Goal: Information Seeking & Learning: Find specific fact

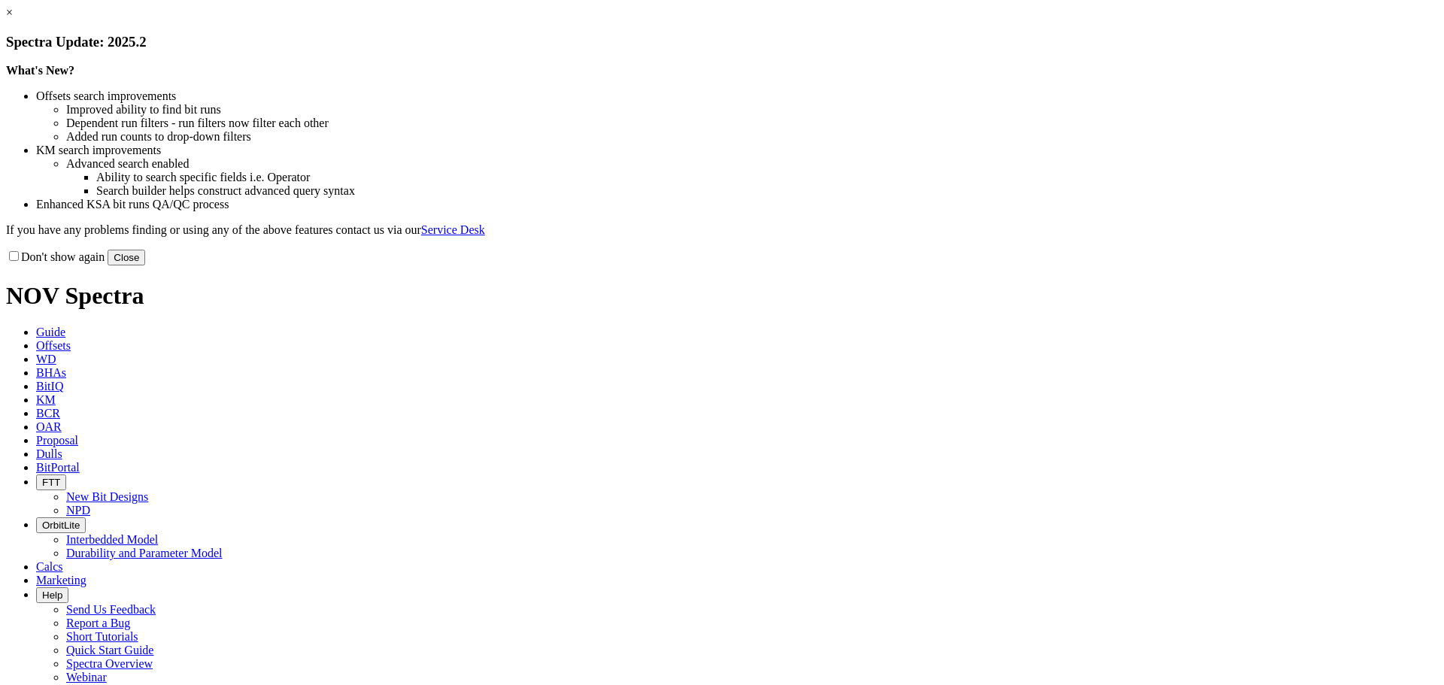
drag, startPoint x: 1026, startPoint y: 415, endPoint x: 991, endPoint y: 420, distance: 35.7
click at [145, 265] on button "Close" at bounding box center [127, 258] width 38 height 16
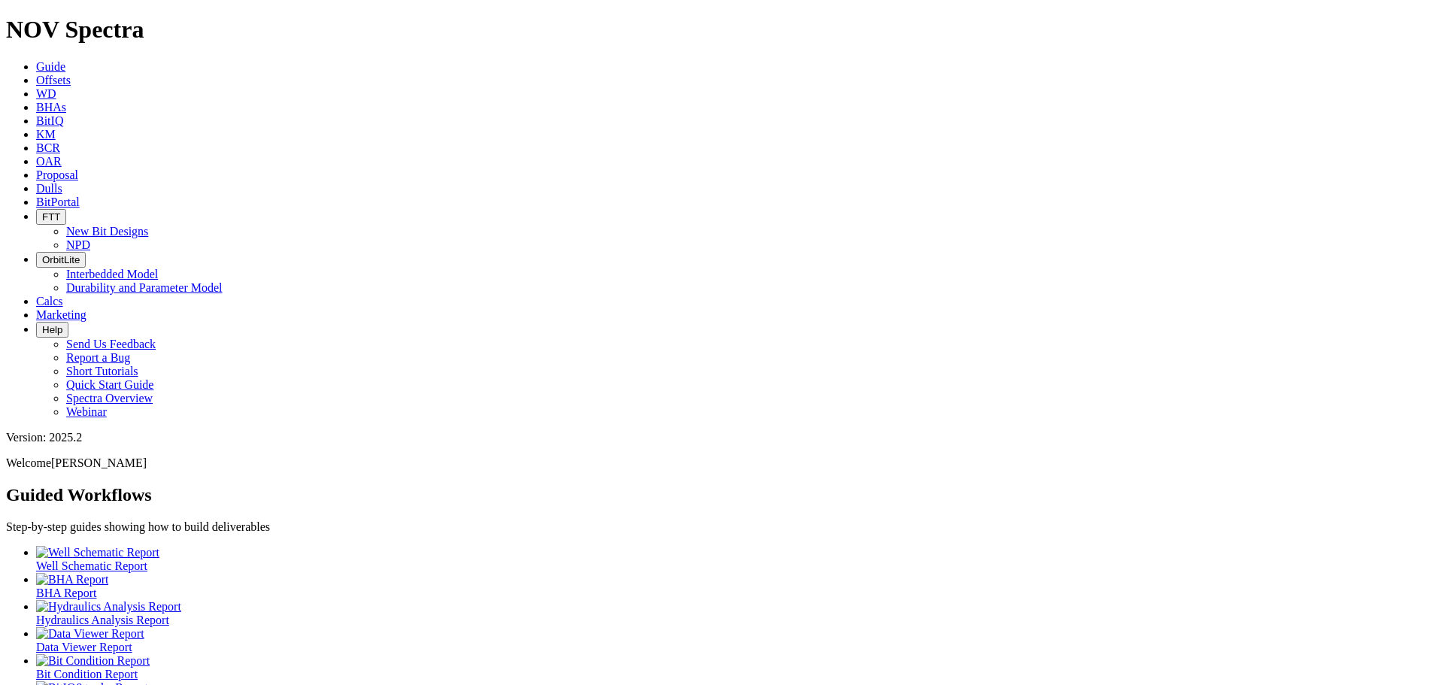
click at [36, 128] on icon at bounding box center [36, 134] width 0 height 13
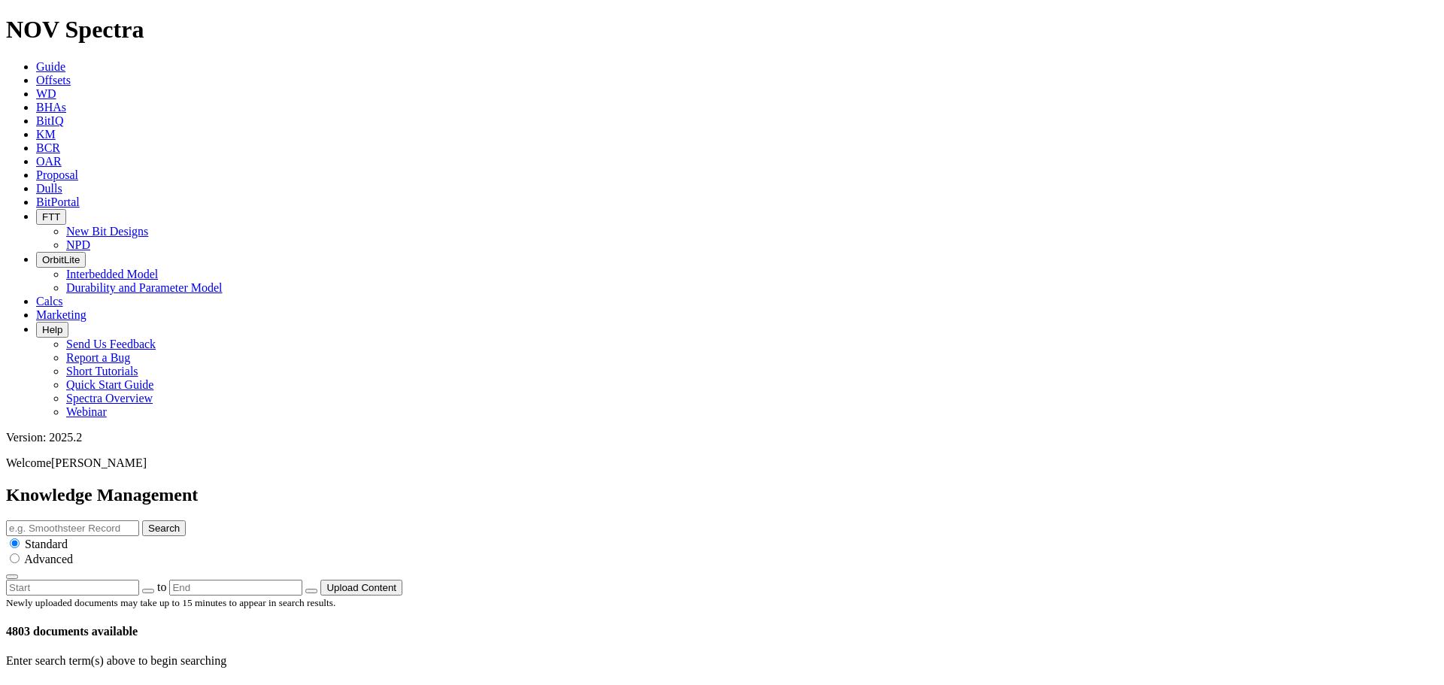
click at [71, 74] on span "Offsets" at bounding box center [53, 80] width 35 height 13
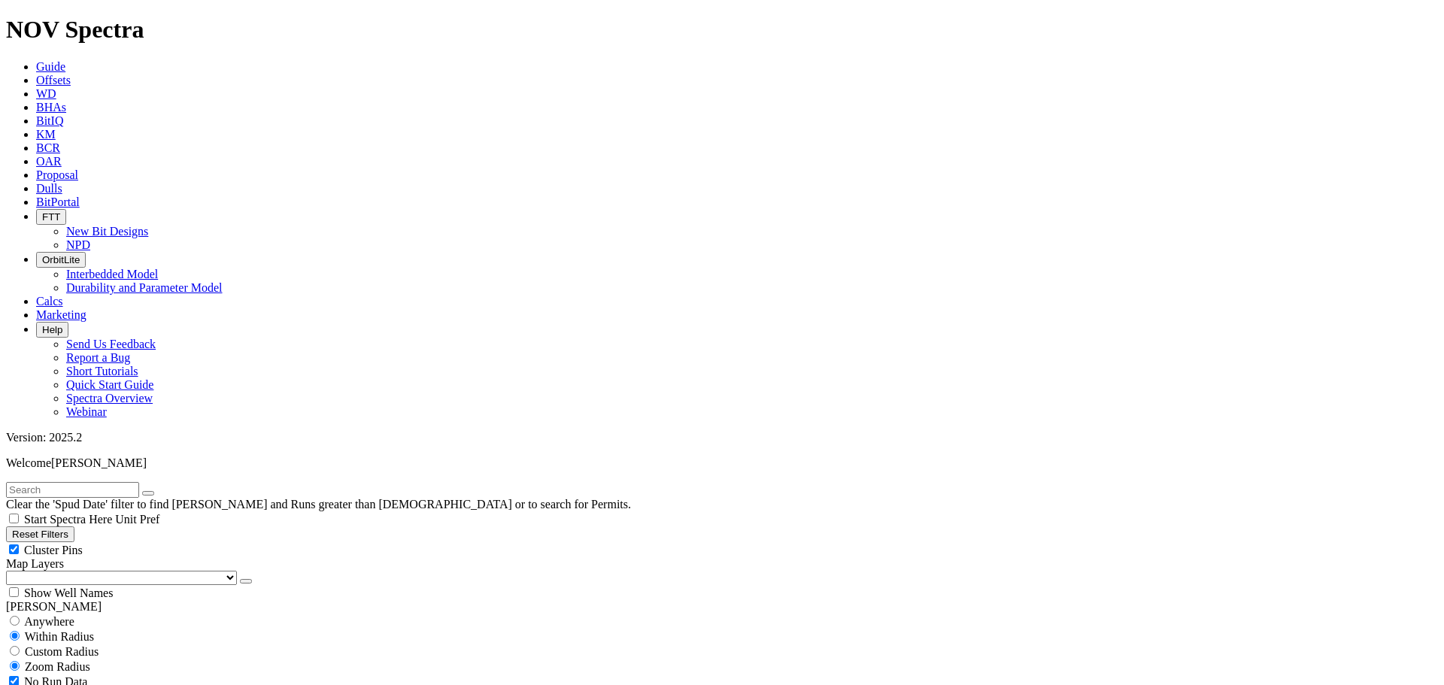
click at [56, 615] on span "Anywhere" at bounding box center [49, 621] width 50 height 13
radio input "true"
radio input "false"
click at [74, 482] on input "text" at bounding box center [72, 490] width 133 height 16
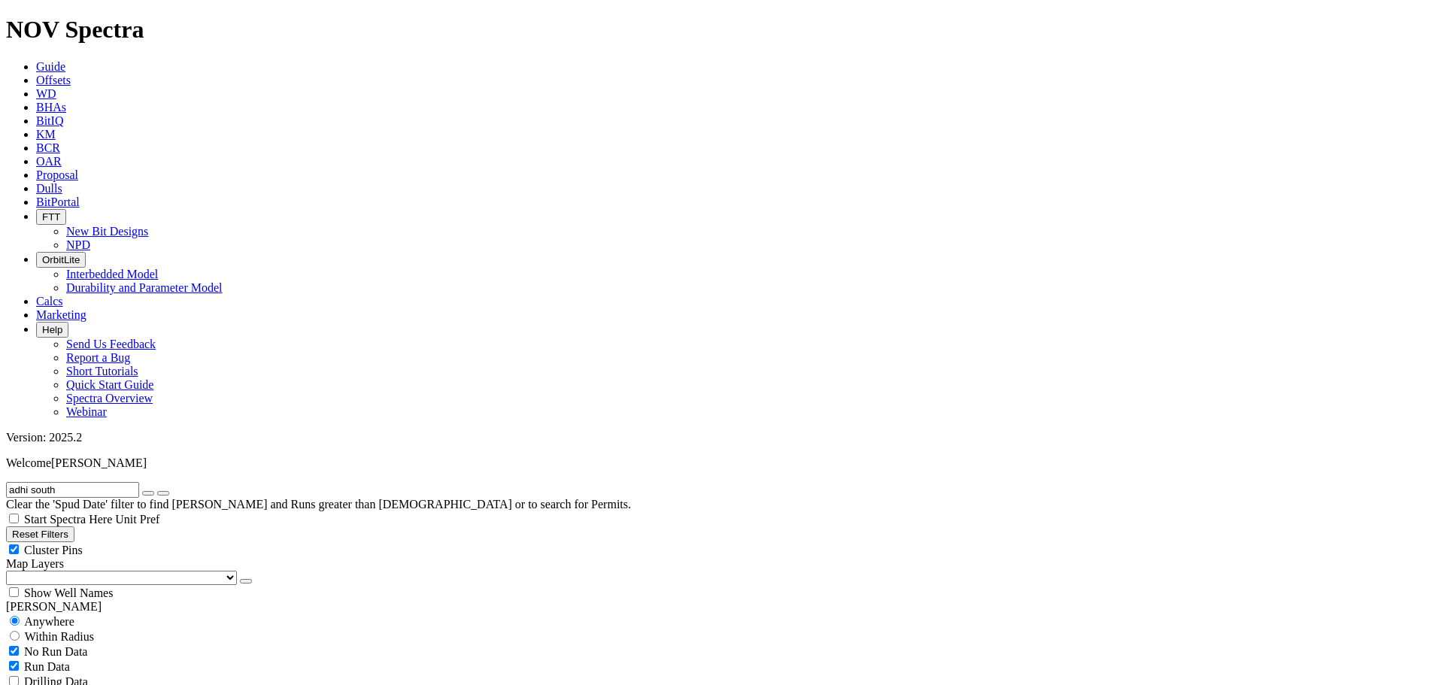
type input "adhi south"
click at [157, 491] on button "submit" at bounding box center [163, 493] width 12 height 5
radio input "false"
radio input "true"
click at [35, 615] on span "Anywhere" at bounding box center [49, 621] width 50 height 13
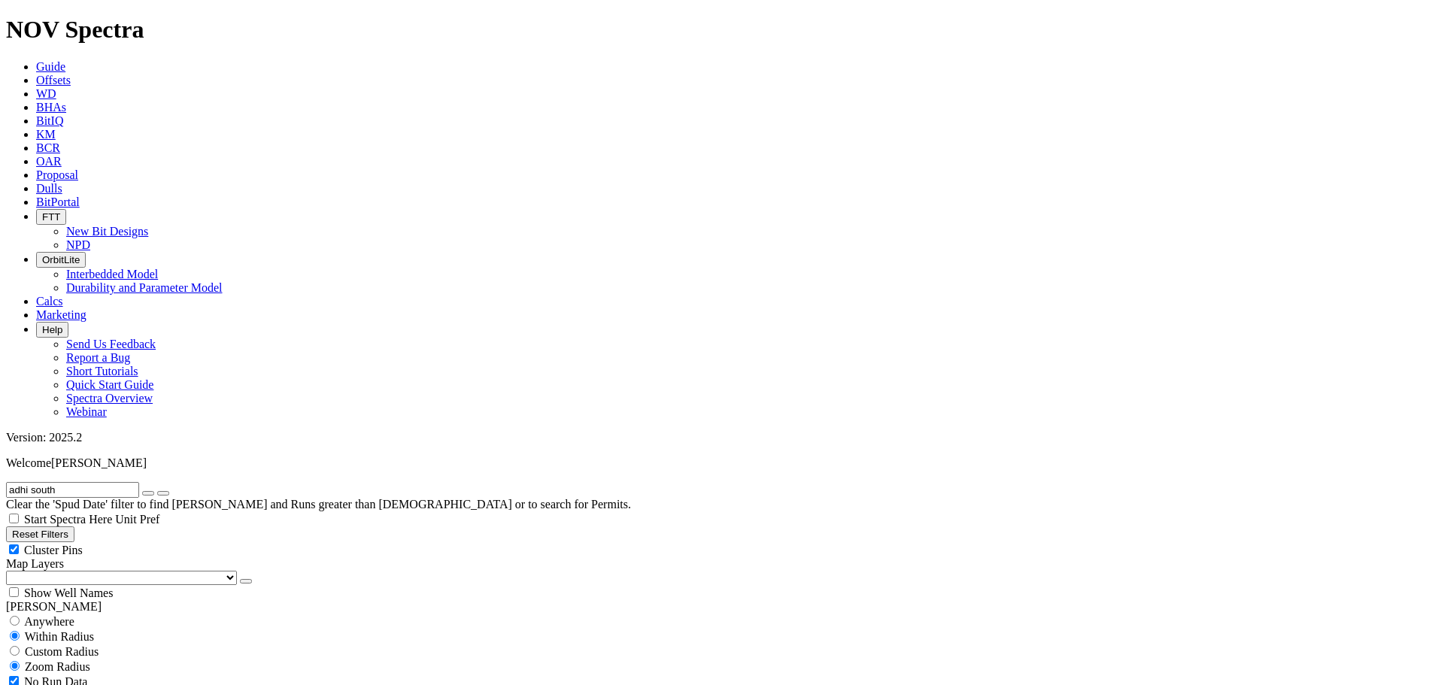
radio input "true"
radio input "false"
radio input "true"
click at [74, 615] on span "Anywhere" at bounding box center [49, 621] width 50 height 13
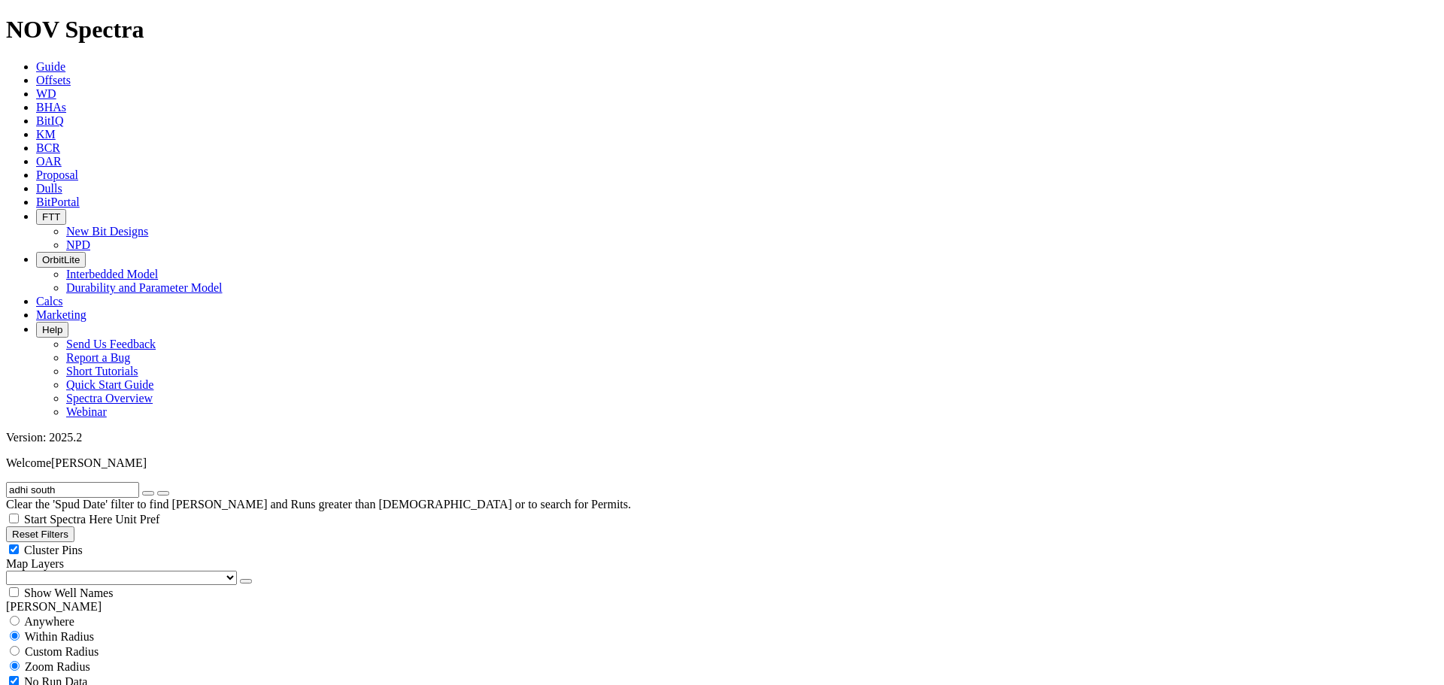
radio input "true"
radio input "false"
click at [56, 645] on span "No Run Data" at bounding box center [55, 651] width 63 height 13
click at [70, 660] on span "Run Data" at bounding box center [47, 666] width 46 height 13
checkbox input "true"
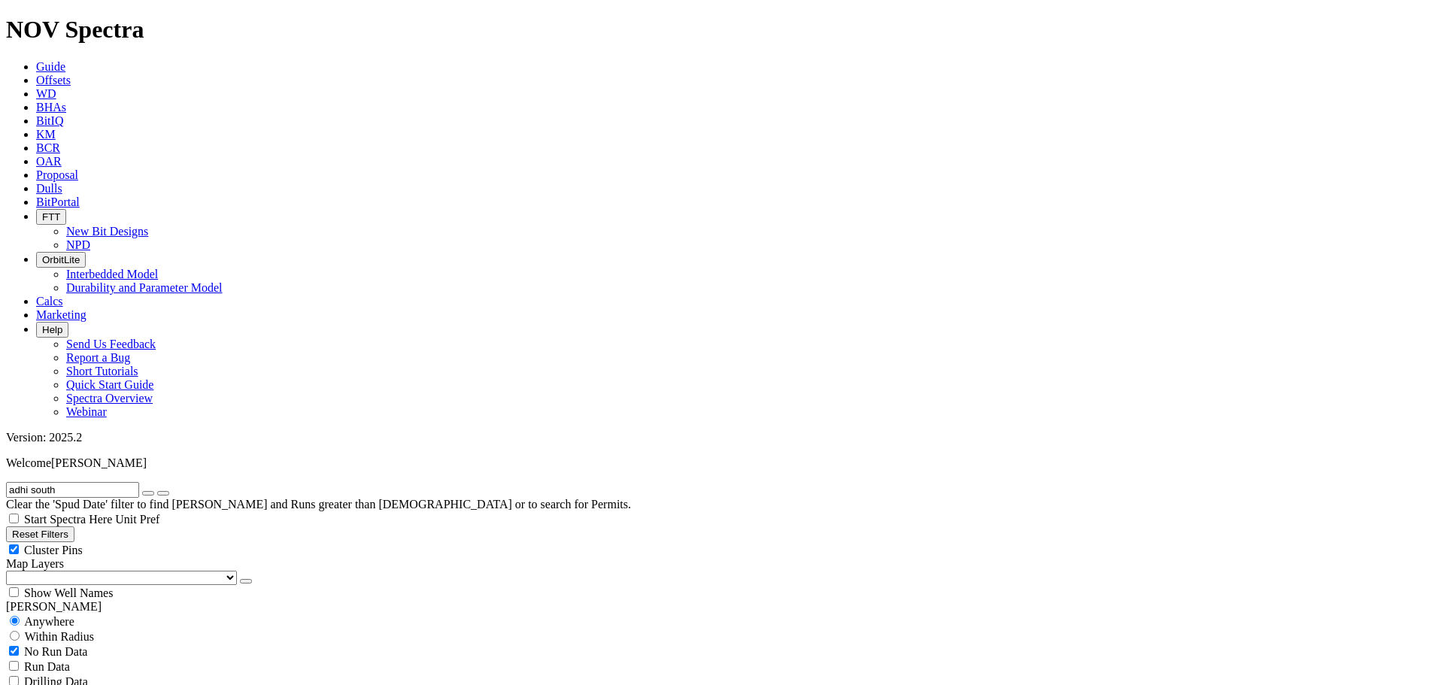
checkbox input "false"
click at [54, 645] on span "No Run Data" at bounding box center [55, 651] width 63 height 13
checkbox input "false"
checkbox input "true"
click at [56, 645] on span "No Run Data" at bounding box center [55, 651] width 63 height 13
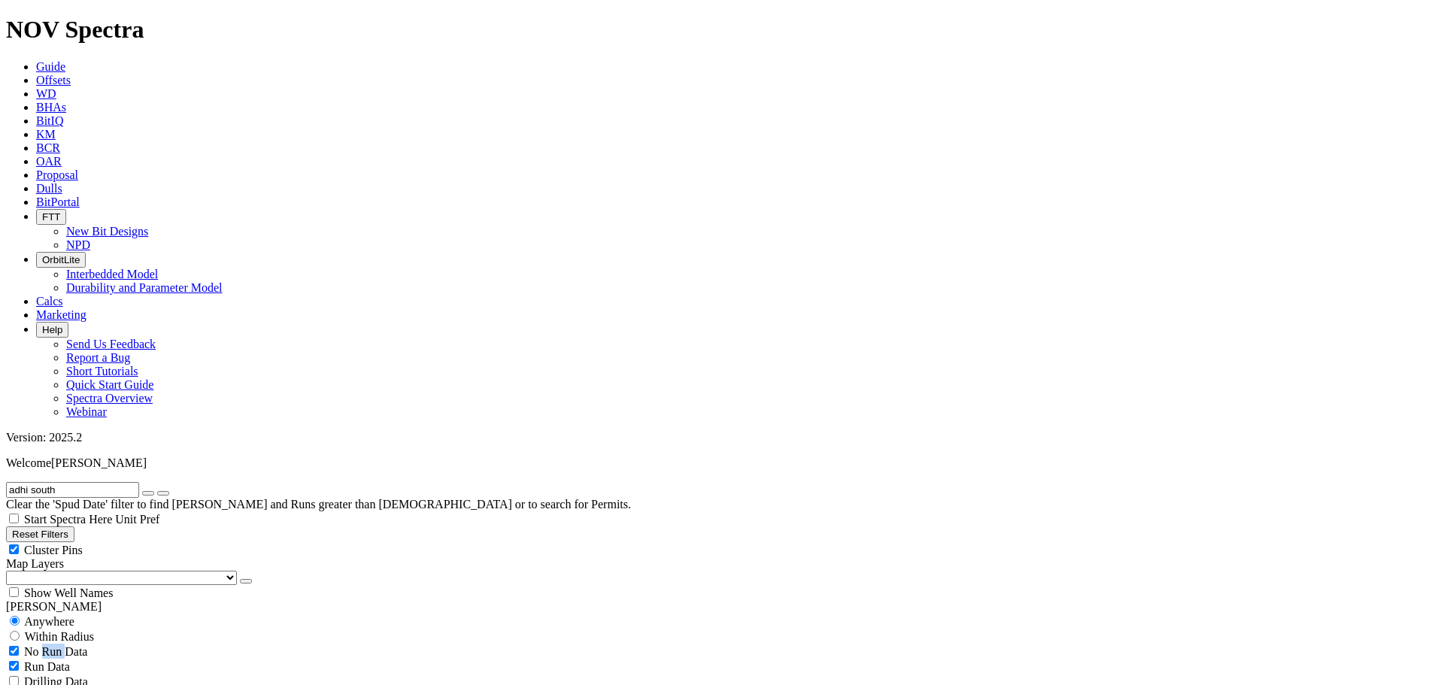
checkbox input "true"
click at [47, 600] on div "[PERSON_NAME]" at bounding box center [722, 607] width 1432 height 14
click at [114, 482] on input "adhi south" at bounding box center [72, 490] width 133 height 16
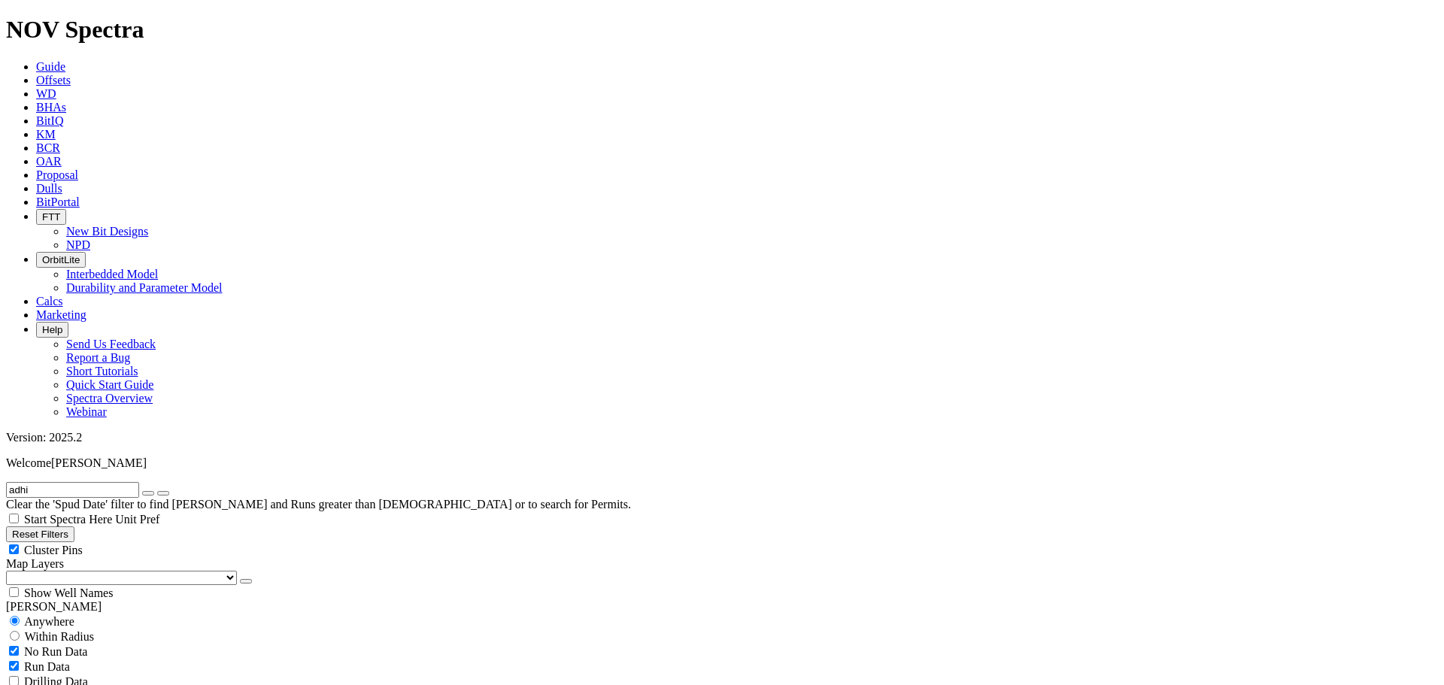
type input "adhi"
click at [157, 491] on button "submit" at bounding box center [163, 493] width 12 height 5
click at [169, 491] on button "submit" at bounding box center [163, 493] width 12 height 5
radio input "false"
radio input "true"
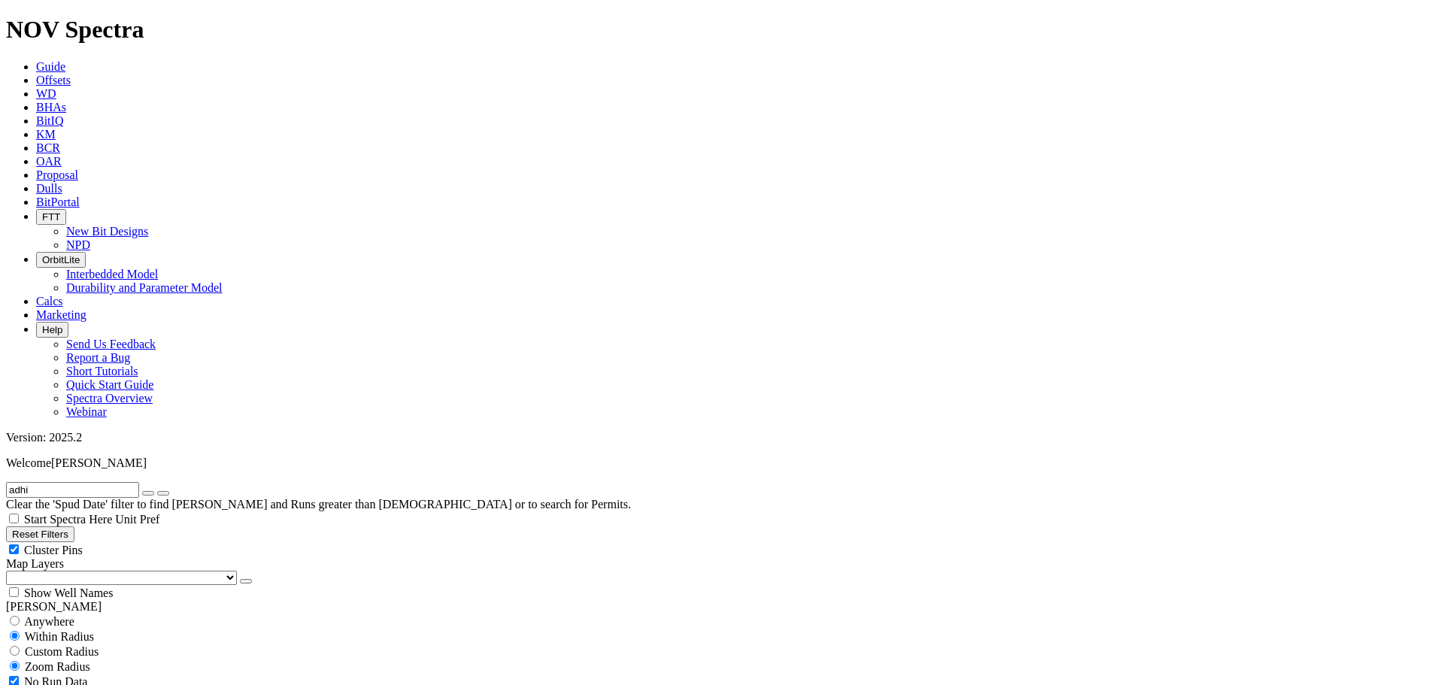
scroll to position [61129, 0]
click at [86, 482] on input "adhi" at bounding box center [72, 490] width 133 height 16
type input "adhi south"
click at [157, 491] on button "submit" at bounding box center [163, 493] width 12 height 5
click at [59, 615] on span "Anywhere" at bounding box center [49, 621] width 50 height 13
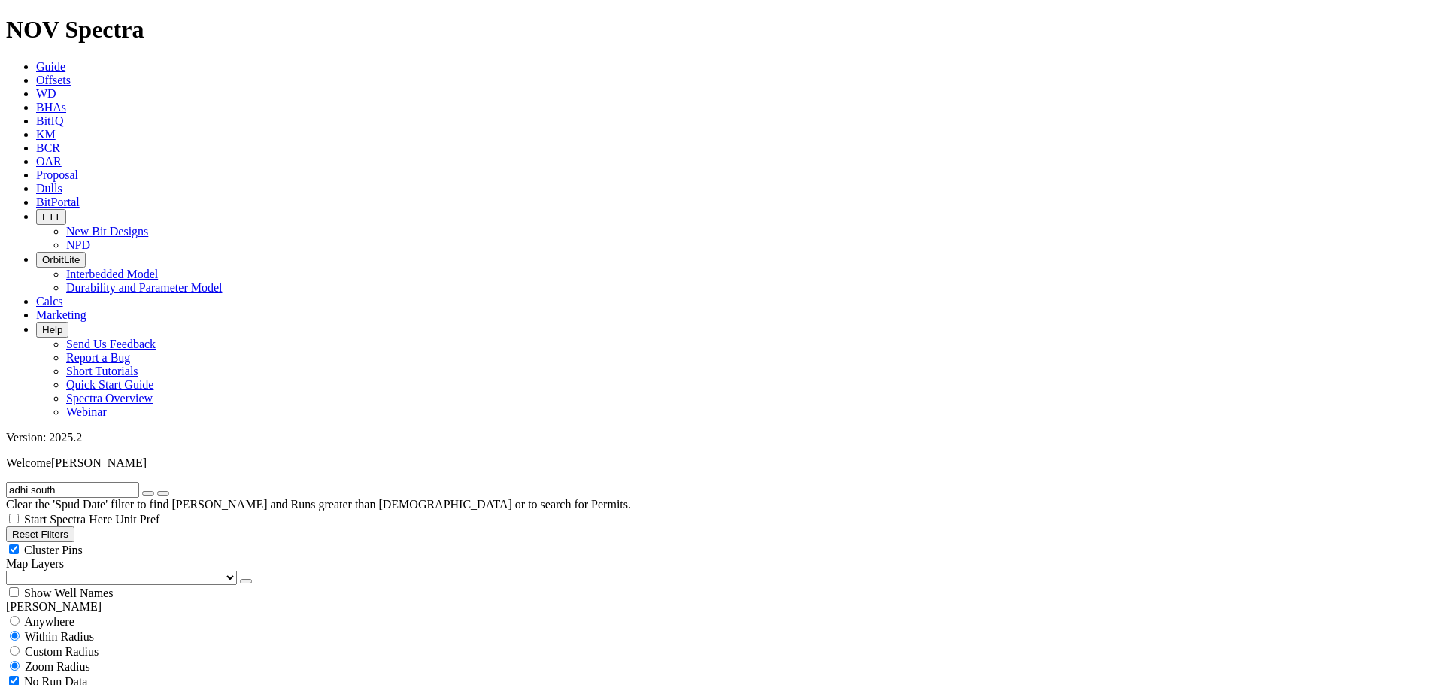
radio input "true"
radio input "false"
radio input "true"
click at [37, 615] on span "Anywhere" at bounding box center [49, 621] width 50 height 13
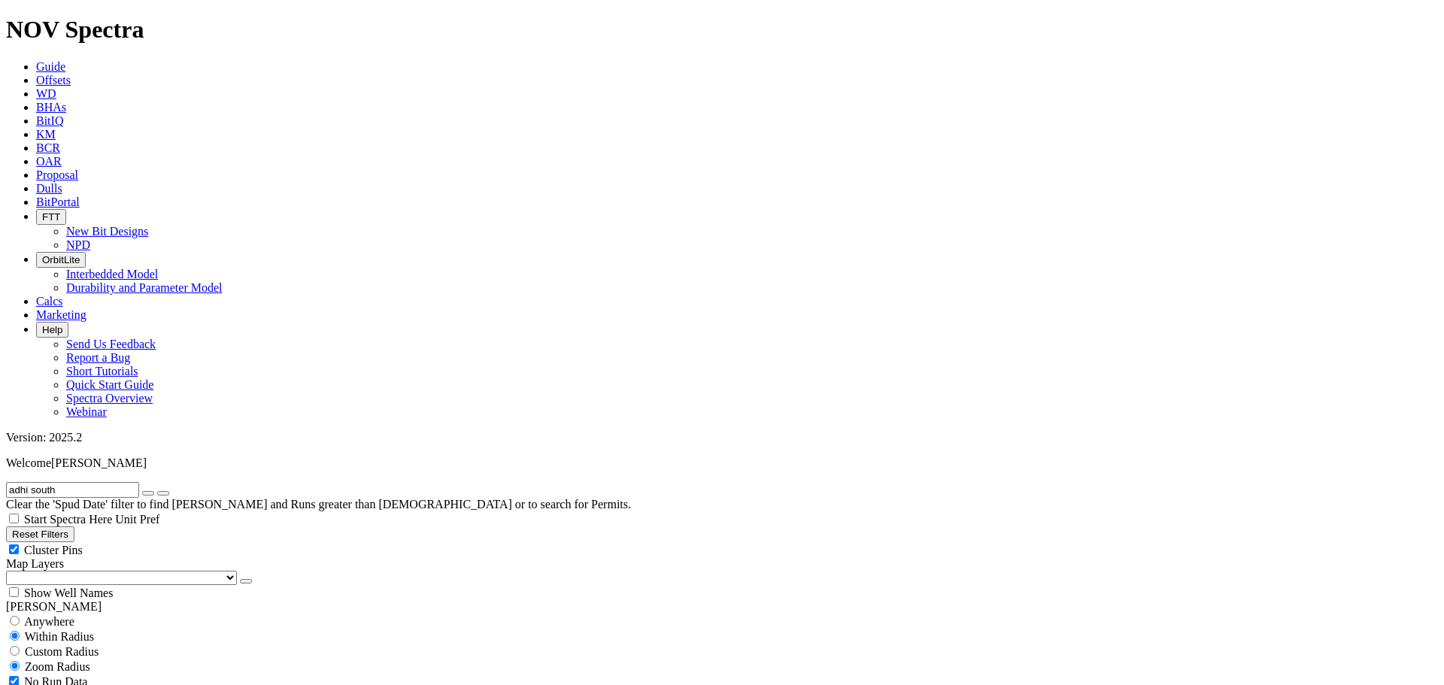
radio input "true"
radio input "false"
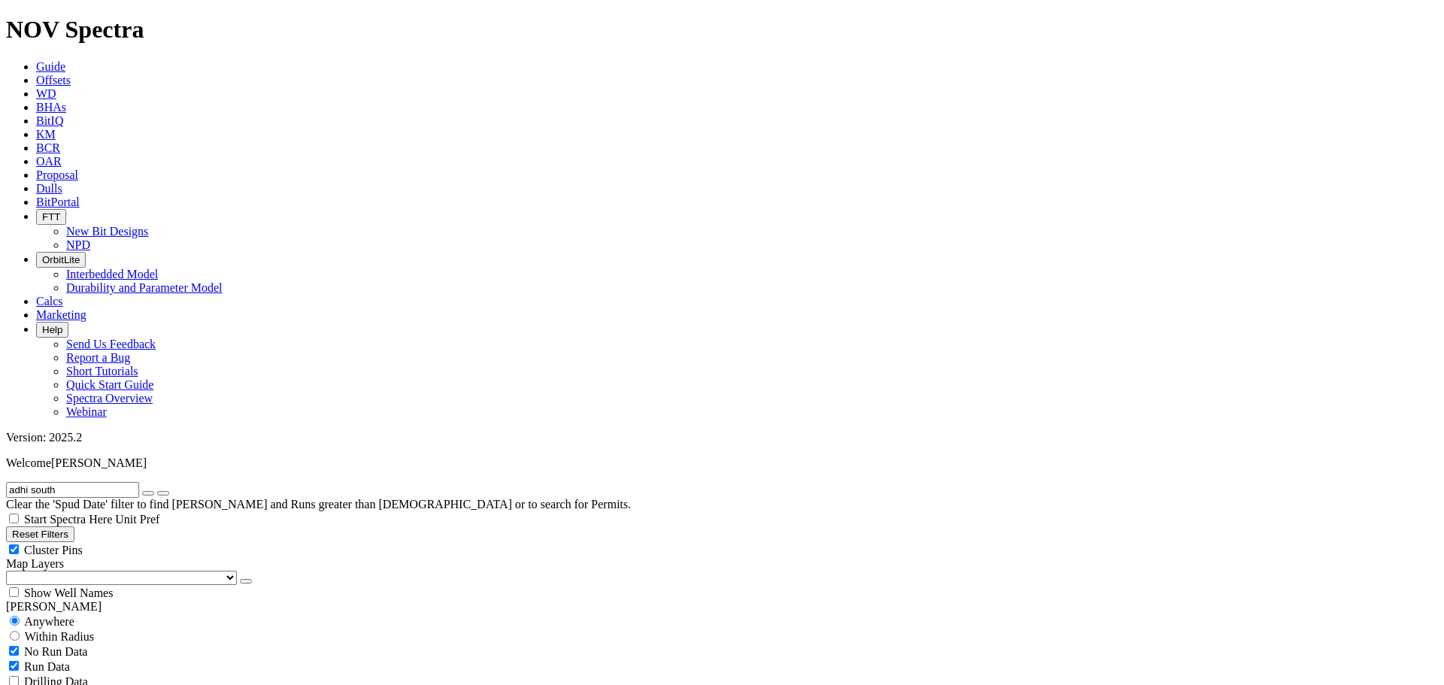
radio input "true"
click at [82, 482] on input "adhi south" at bounding box center [72, 490] width 133 height 16
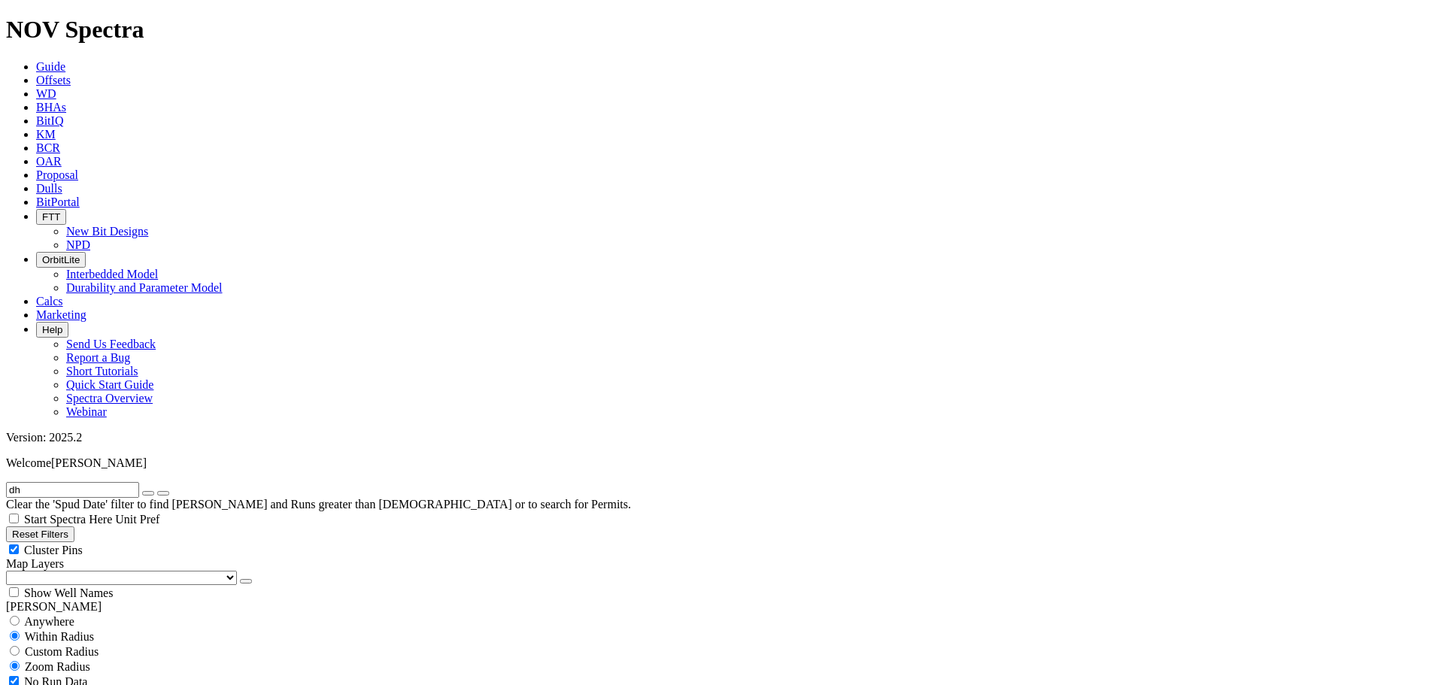
type input "d"
click at [102, 482] on input "jhandial" at bounding box center [72, 490] width 133 height 16
type input "AS"
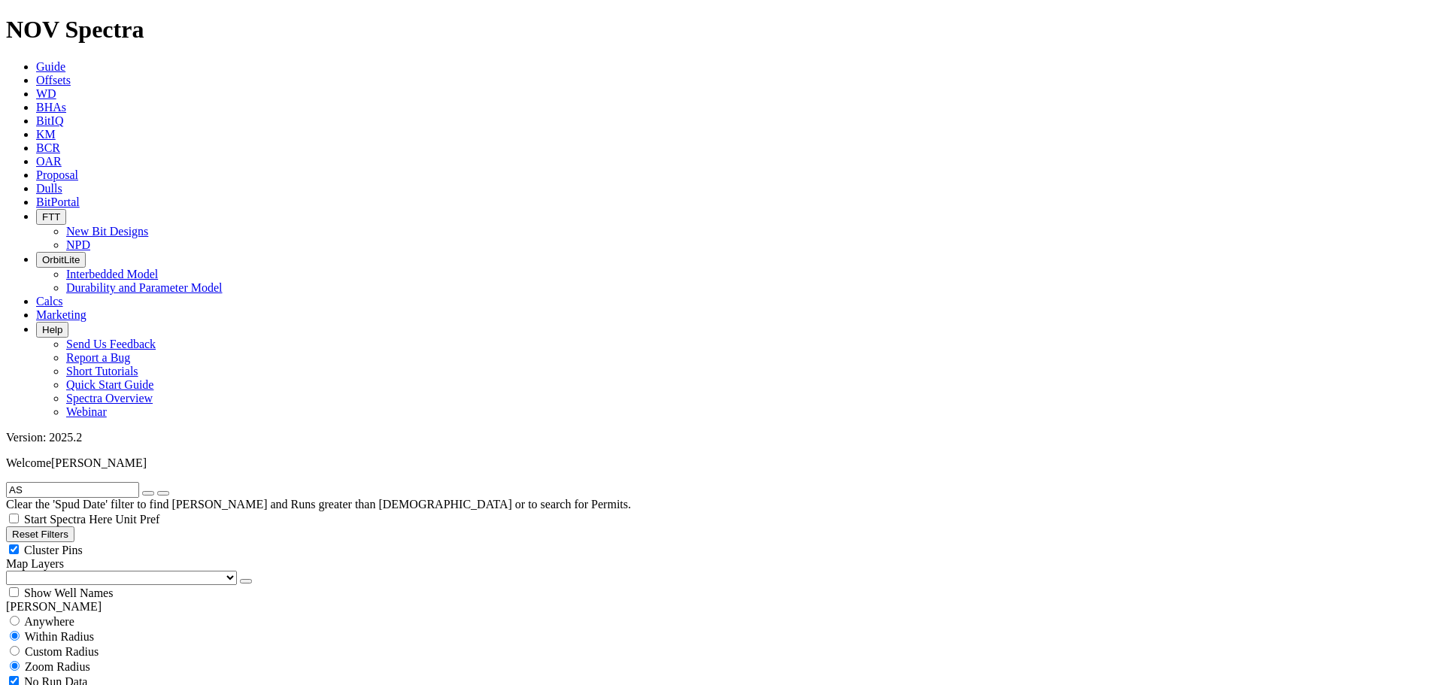
click at [157, 491] on button "submit" at bounding box center [163, 493] width 12 height 5
click at [69, 482] on input "AS" at bounding box center [72, 490] width 133 height 16
click at [148, 493] on icon "button" at bounding box center [148, 493] width 0 height 0
